Goal: Book appointment/travel/reservation

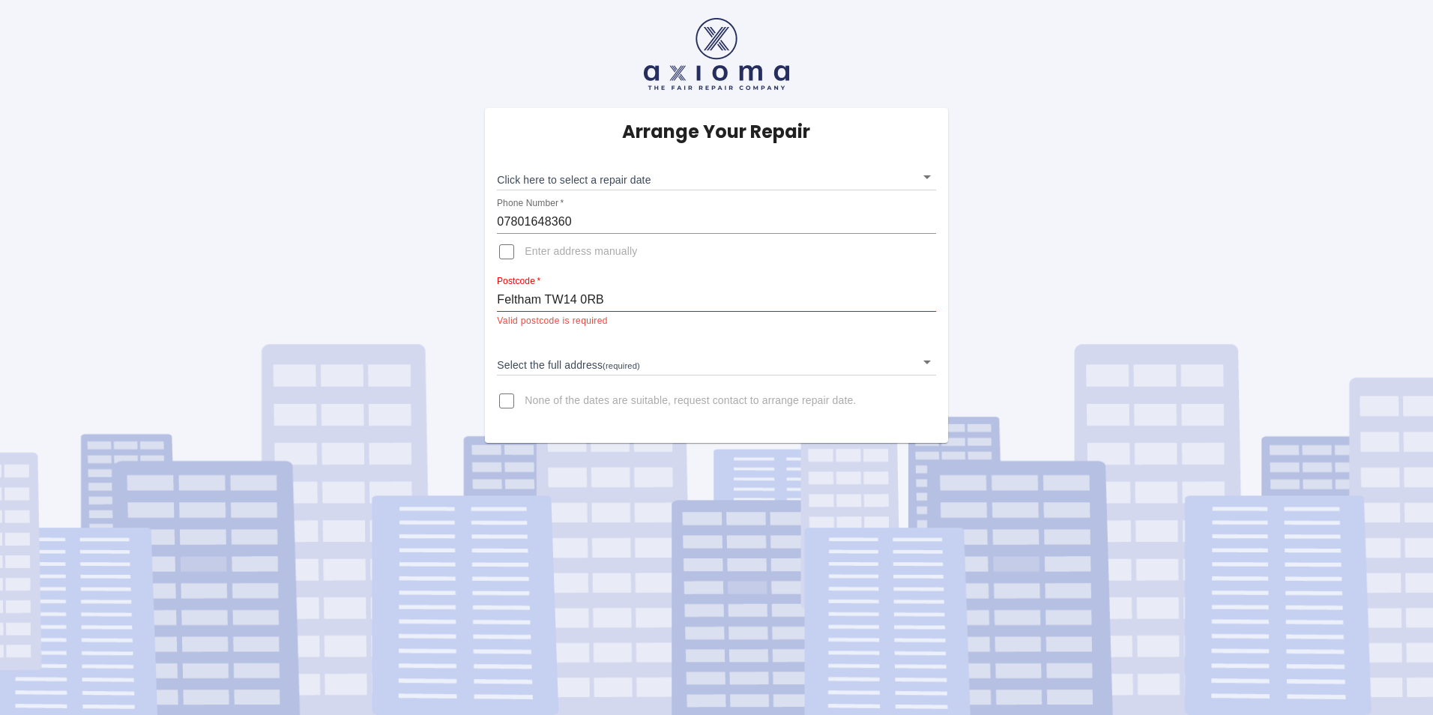
click at [923, 178] on body "Arrange Your Repair Click here to select a repair date ​ Phone Number   * 07801…" at bounding box center [716, 357] width 1433 height 715
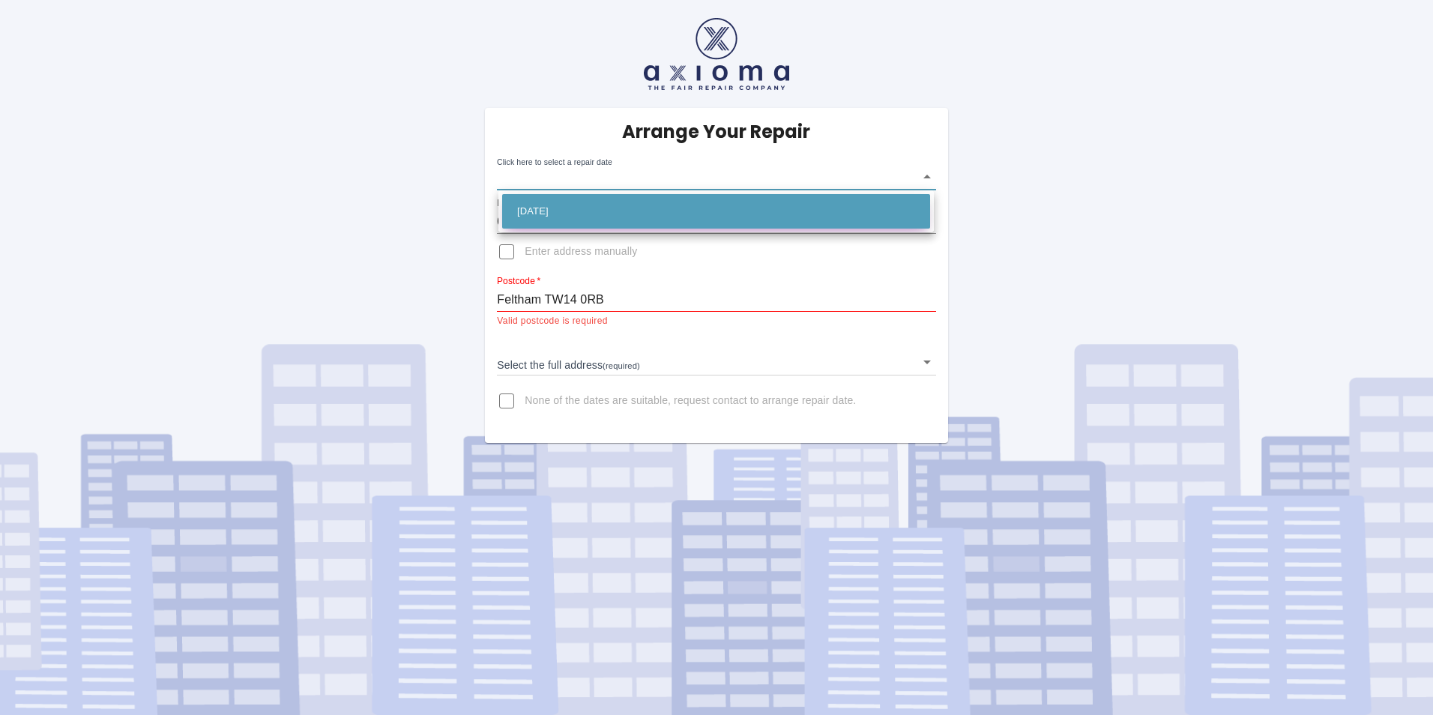
click at [543, 211] on li "Fri Sep 05 2025" at bounding box center [716, 211] width 428 height 34
type input "2025-09-05T00:00:00.000Z"
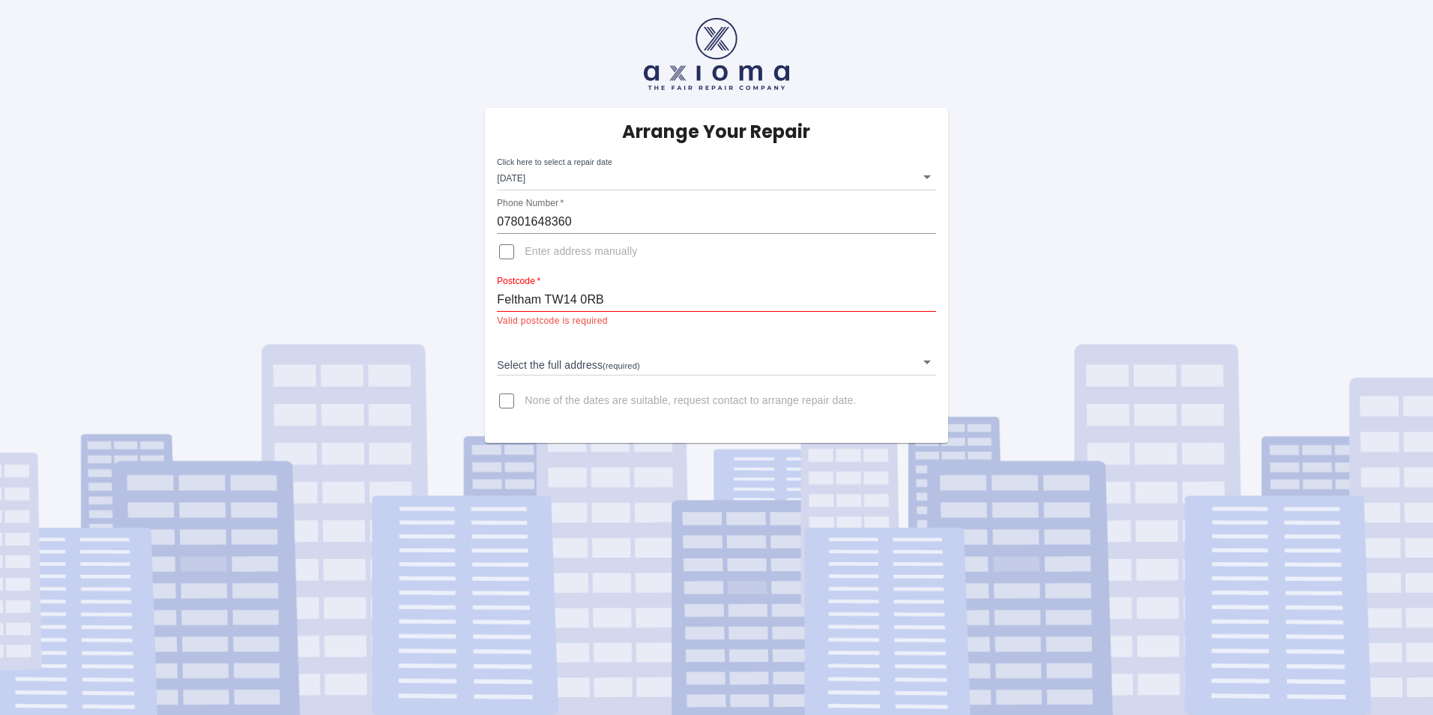
click at [497, 300] on input "Feltham TW14 0RB" at bounding box center [716, 300] width 438 height 24
click at [509, 253] on input "Enter address manually" at bounding box center [507, 252] width 36 height 36
checkbox input "true"
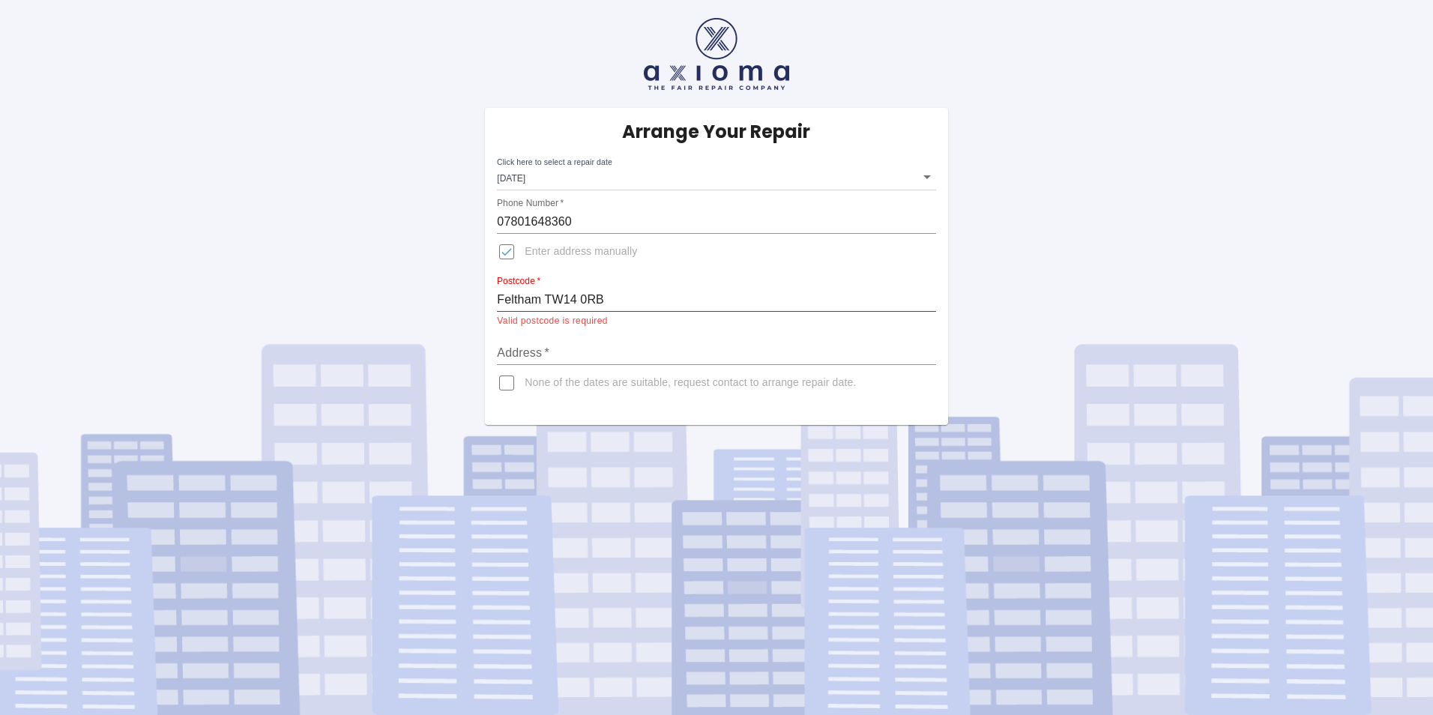
click at [497, 298] on input "Feltham TW14 0RB" at bounding box center [716, 300] width 438 height 24
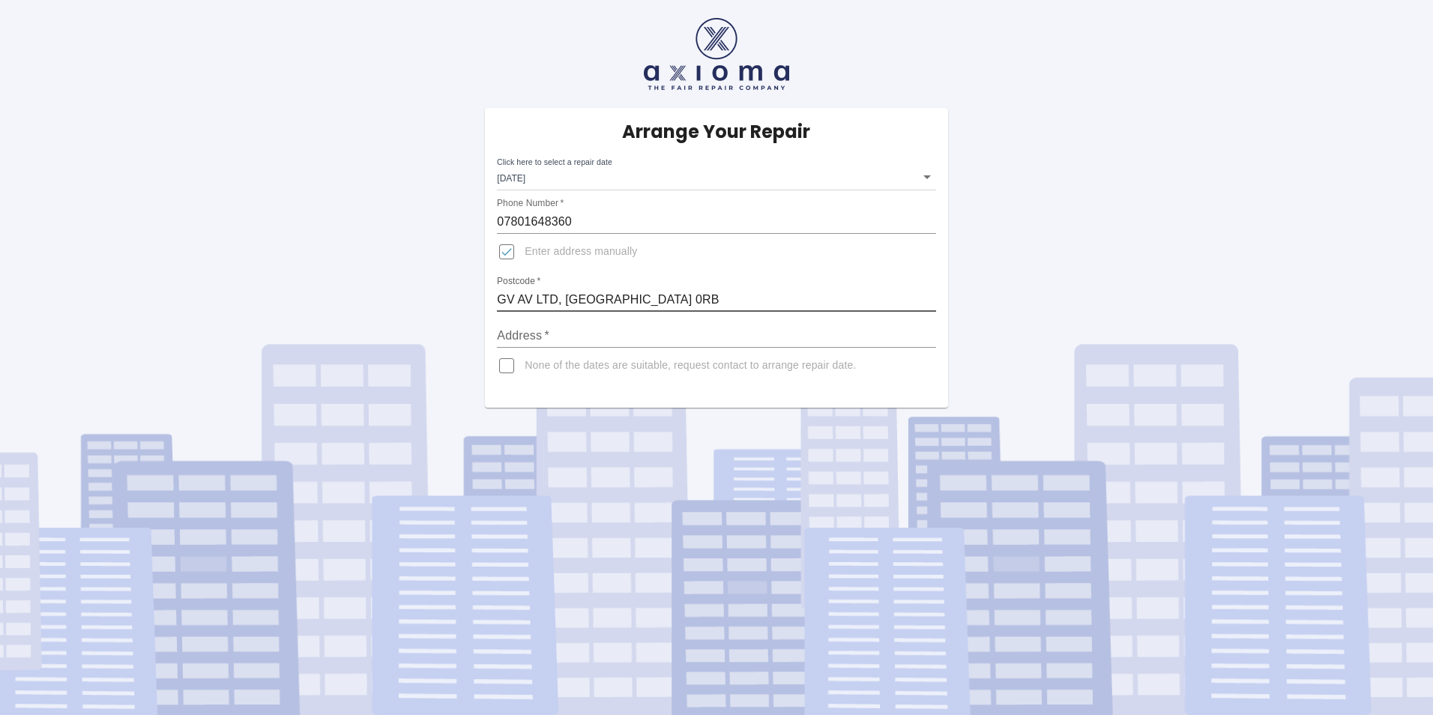
click at [682, 301] on input "GV AV LTD, River Gardens, Feltham TW14 0RB" at bounding box center [716, 300] width 438 height 24
click at [736, 302] on input "GV AV LTD, River Gardens, Feltham, London, TW14 0RB" at bounding box center [716, 300] width 438 height 24
drag, startPoint x: 796, startPoint y: 298, endPoint x: 495, endPoint y: 292, distance: 301.4
click at [495, 292] on div "Arrange Your Repair Click here to select a repair date Fri Sep 05 2025 2025-09-…" at bounding box center [716, 258] width 462 height 300
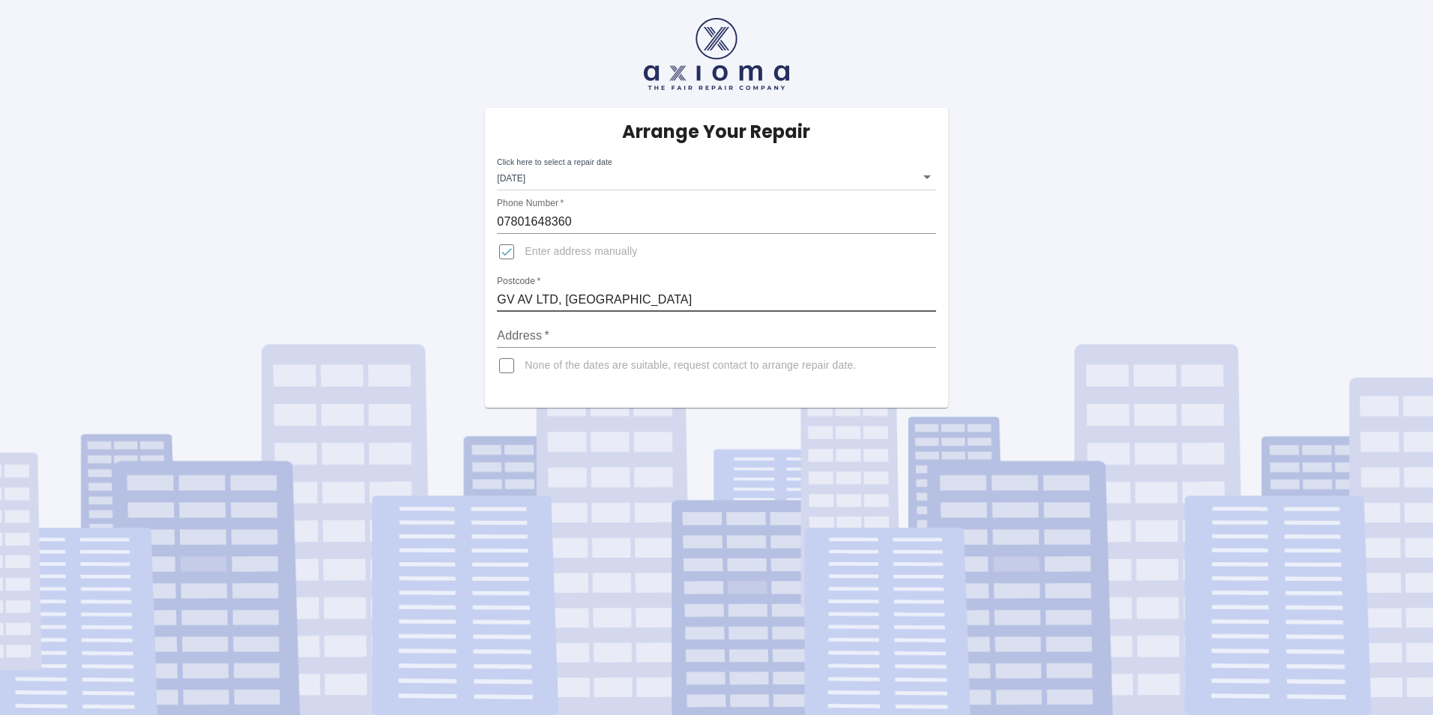
type input "GV AV LTD, River Gardens, Feltham, London, TW14 0RB"
click at [564, 332] on input "Address   *" at bounding box center [716, 336] width 438 height 24
paste input "GV AV LTD, River Gardens, Feltham, London, TW14 0RB"
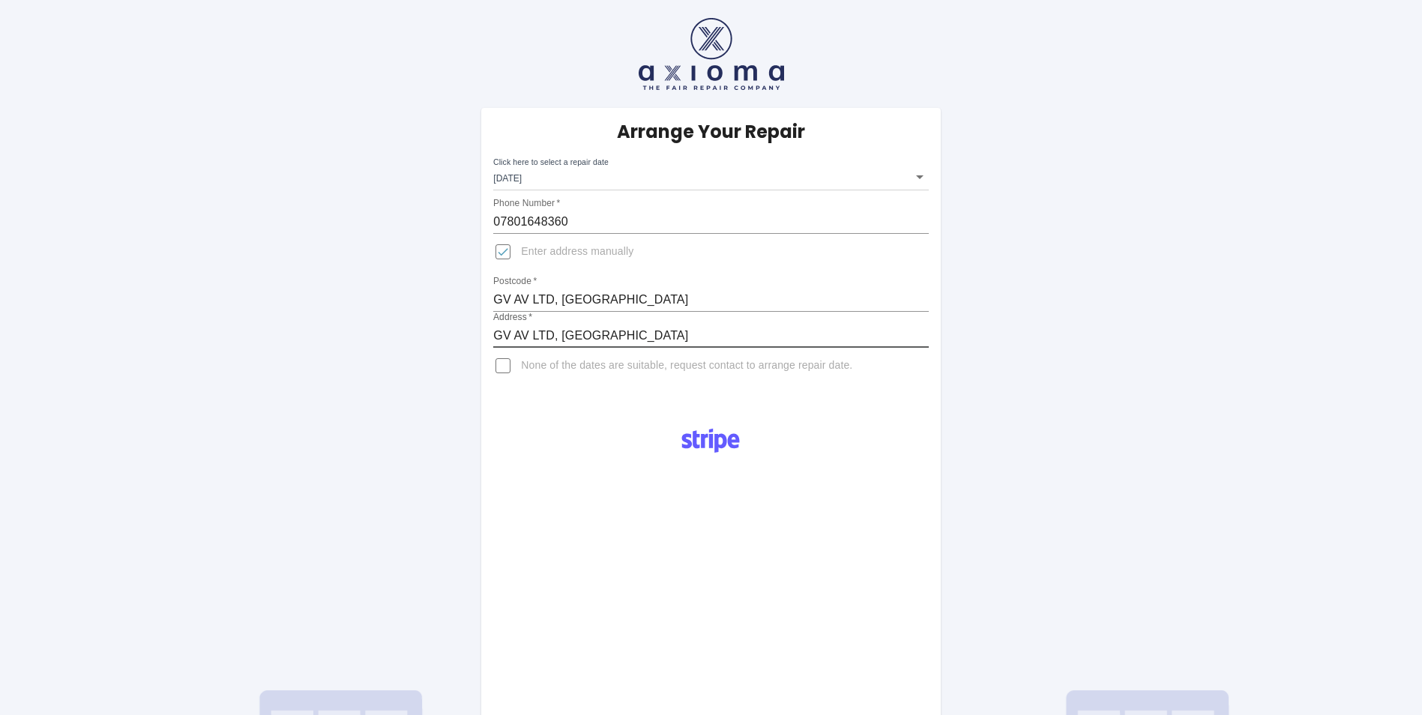
type input "GV AV LTD, River Gardens, Feltham, London, TW14 0RB"
drag, startPoint x: 732, startPoint y: 301, endPoint x: 490, endPoint y: 296, distance: 242.2
click at [490, 296] on div "Arrange Your Repair Click here to select a repair date Fri Sep 05 2025 2025-09-…" at bounding box center [710, 258] width 459 height 300
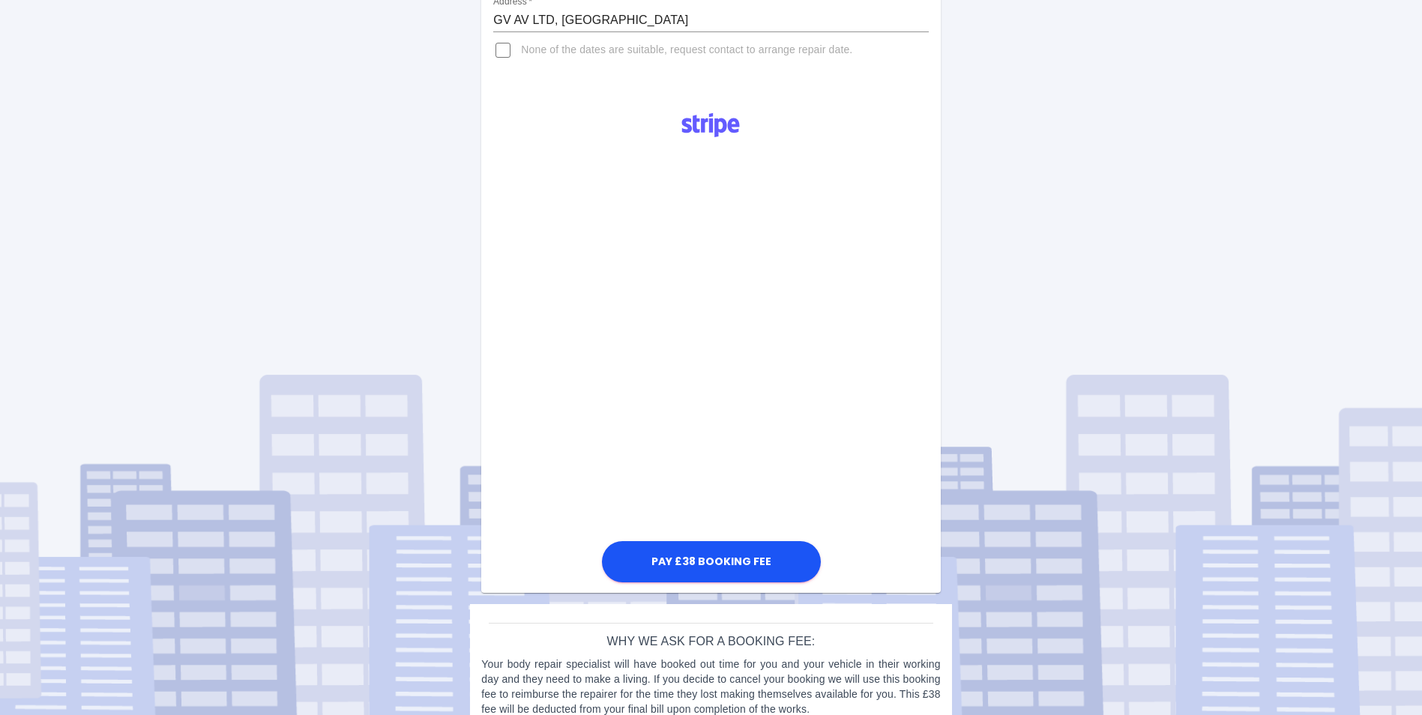
scroll to position [343, 0]
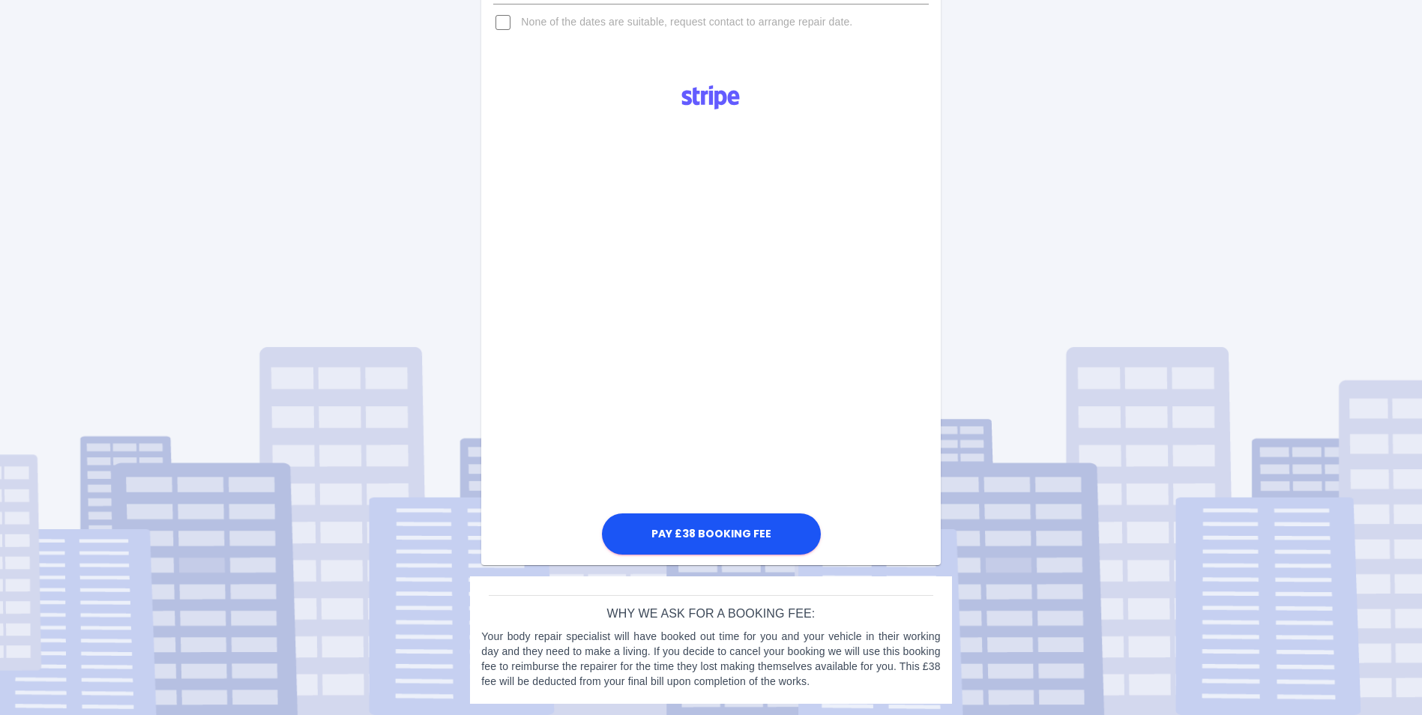
type input "TW14 0RB"
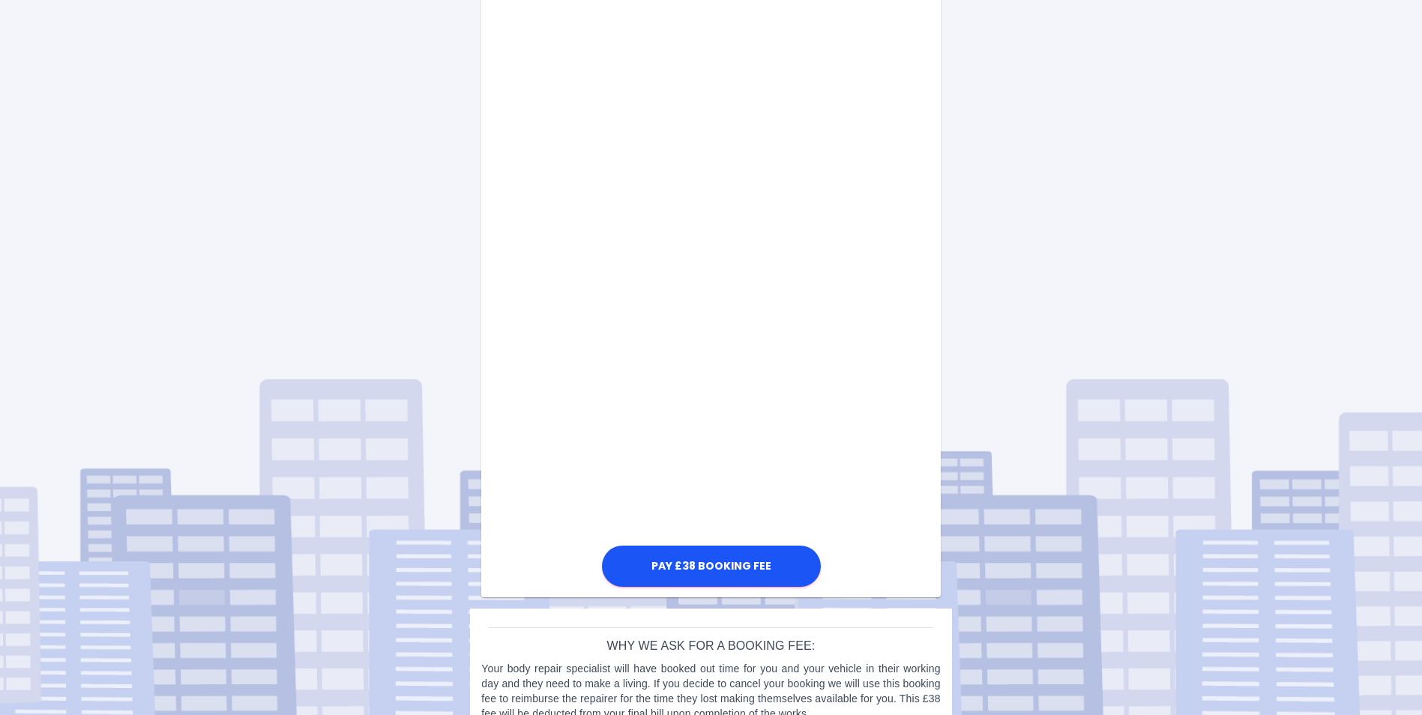
scroll to position [602, 0]
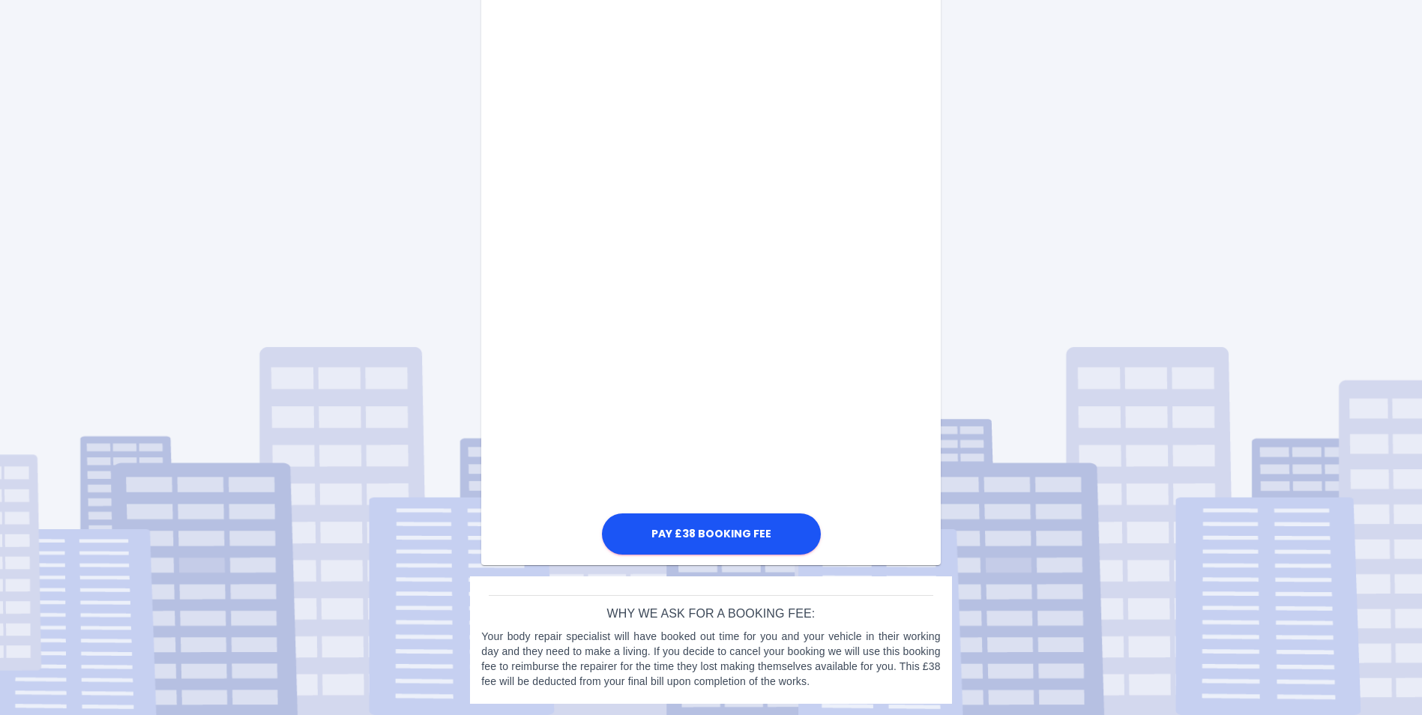
click at [1099, 223] on div "Arrange Your Repair Click here to select a repair date Fri Sep 05 2025 2025-09-…" at bounding box center [711, 56] width 1444 height 1317
click at [743, 536] on button "Pay £38 Booking Fee" at bounding box center [711, 533] width 219 height 41
